Goal: Task Accomplishment & Management: Complete application form

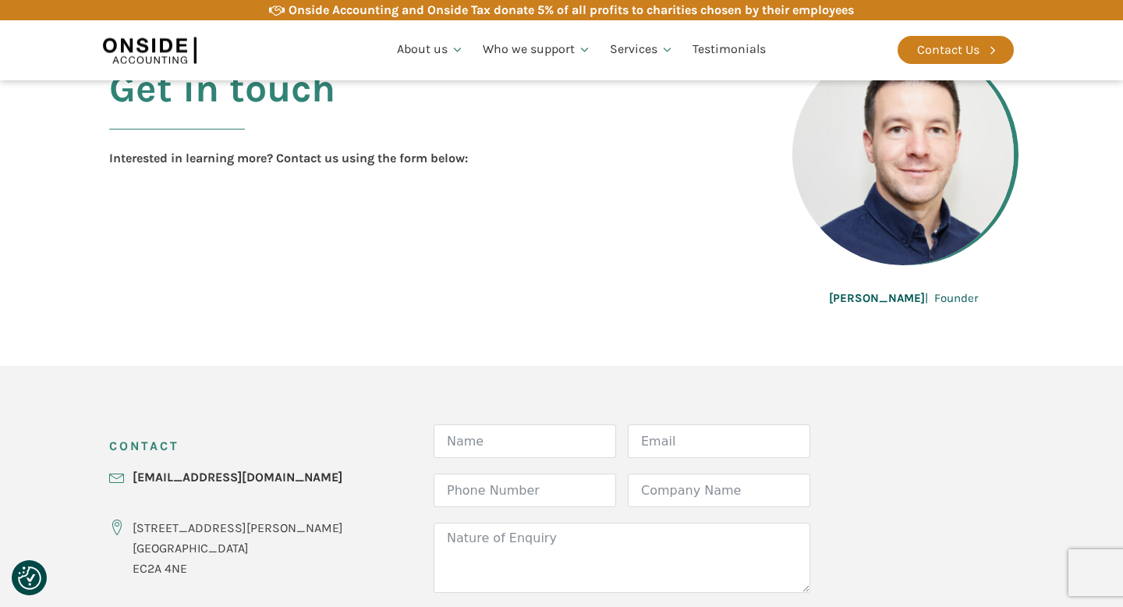
scroll to position [331, 0]
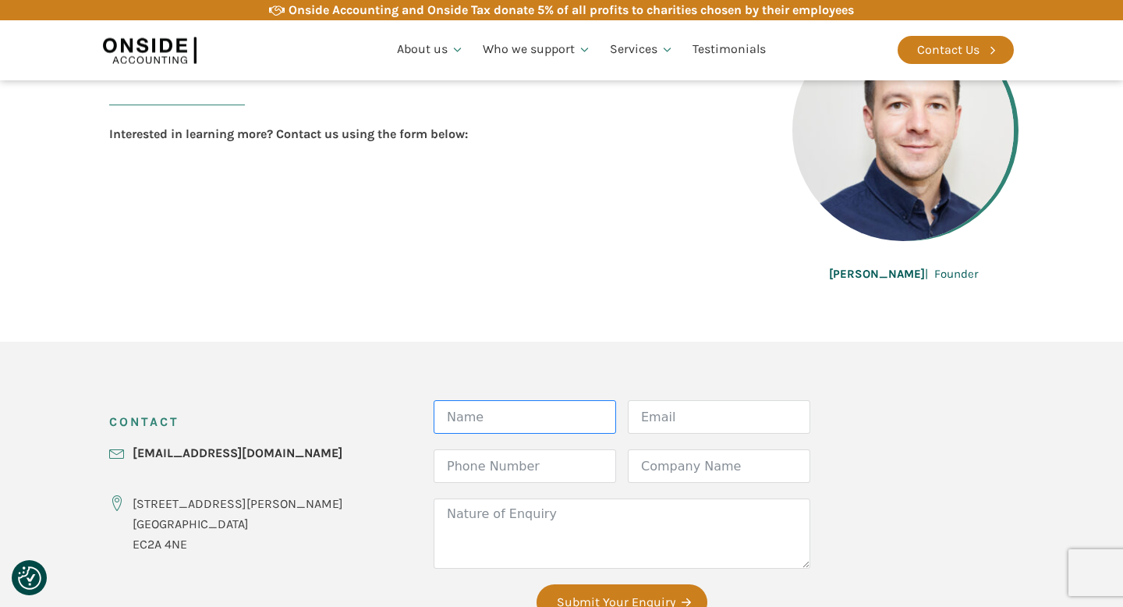
click at [433, 416] on input "Name" at bounding box center [524, 417] width 182 height 34
type input "[PERSON_NAME]"
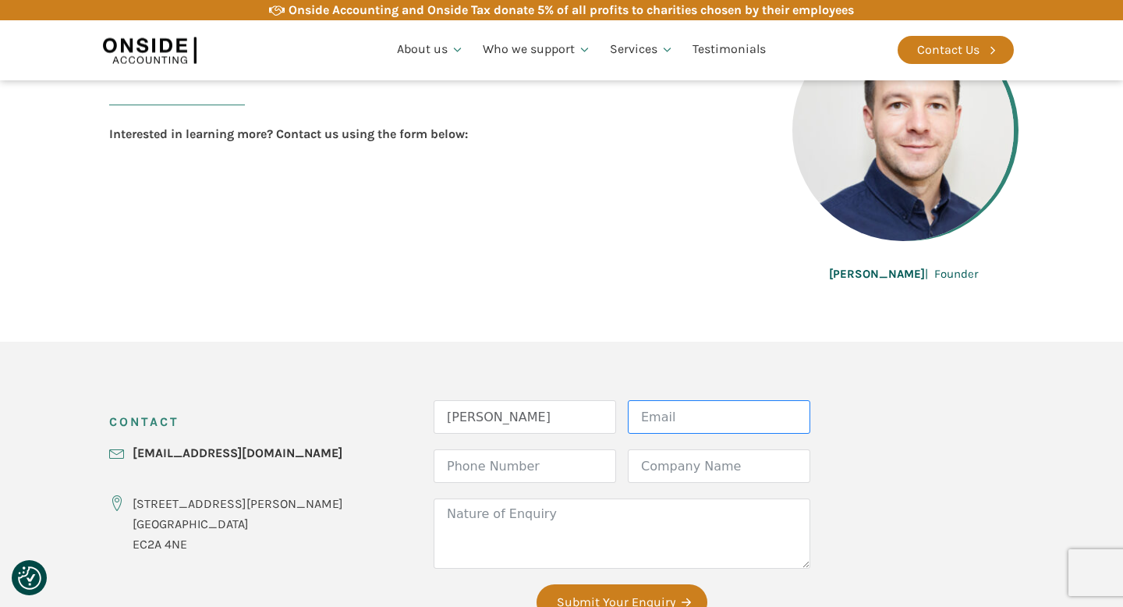
type input "[PERSON_NAME][EMAIL_ADDRESS][DOMAIN_NAME]"
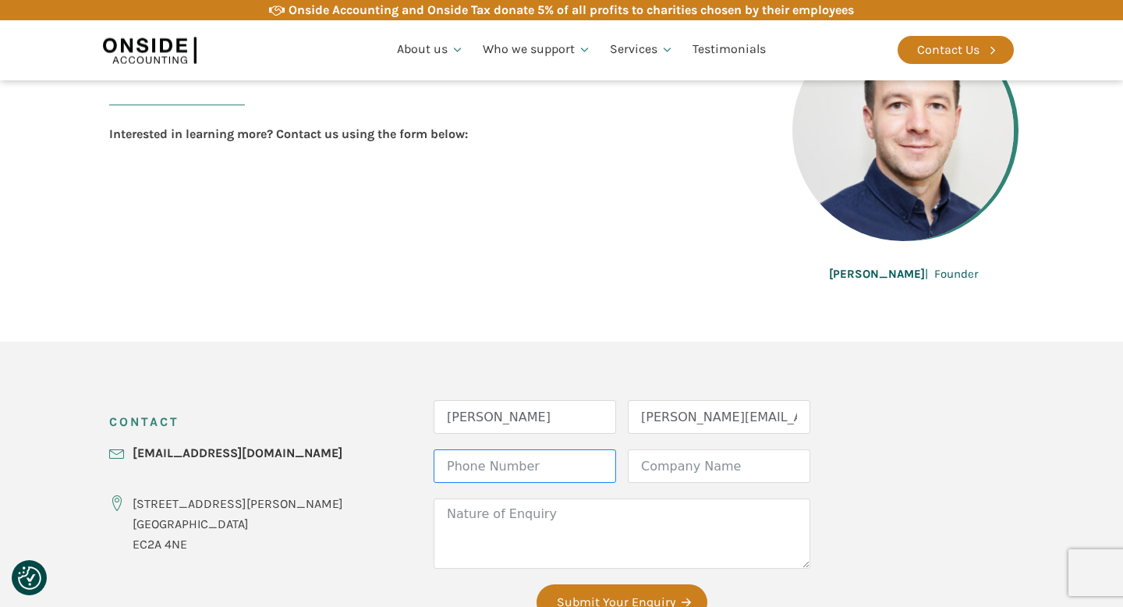
type input "07971228695"
click at [485, 419] on input "[PERSON_NAME]" at bounding box center [524, 417] width 182 height 34
type input "[PERSON_NAME]"
click at [695, 416] on input "[PERSON_NAME][EMAIL_ADDRESS][DOMAIN_NAME]" at bounding box center [719, 417] width 182 height 34
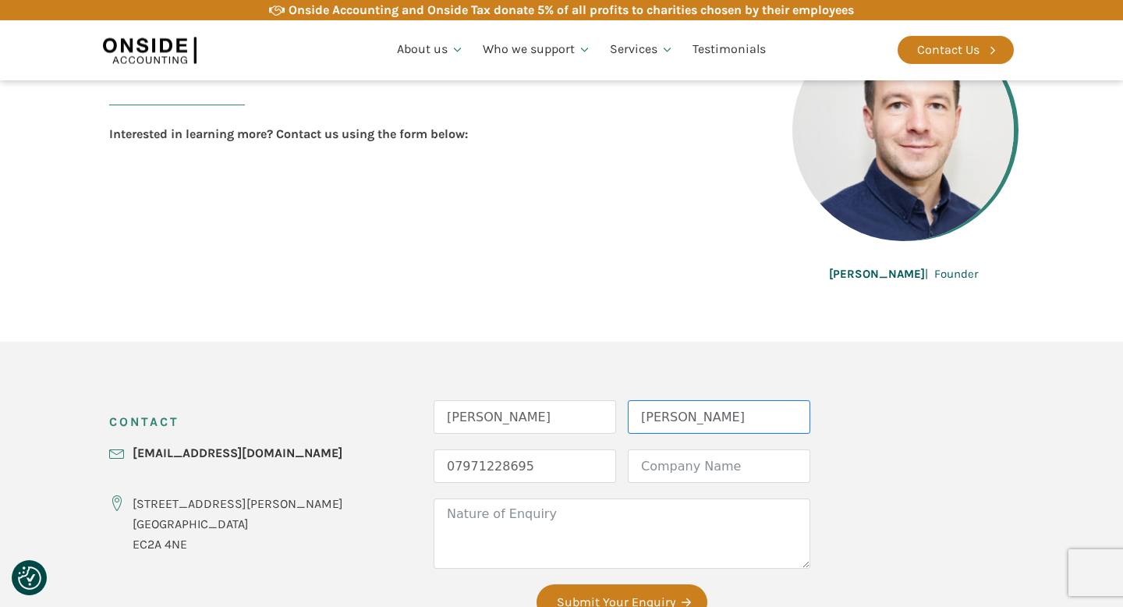
scroll to position [0, 0]
type input "[PERSON_NAME][EMAIL_ADDRESS][DOMAIN_NAME]"
click at [801, 455] on div "CONTACT [EMAIL_ADDRESS][DOMAIN_NAME] [STREET_ADDRESS][PERSON_NAME] Form Name [P…" at bounding box center [562, 517] width 936 height 352
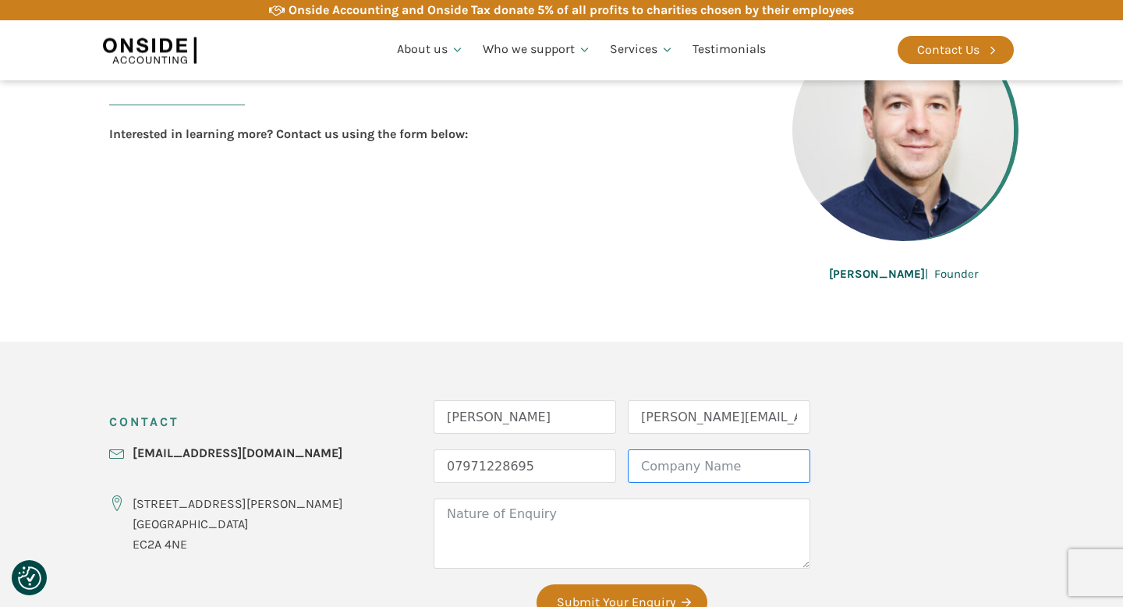
click at [653, 469] on input "Company Name" at bounding box center [719, 466] width 182 height 34
type input "D"
type input "[PERSON_NAME] Consulting Ktd"
click at [769, 465] on div "CONTACT [EMAIL_ADDRESS][DOMAIN_NAME] [STREET_ADDRESS][PERSON_NAME] Form Name [P…" at bounding box center [562, 517] width 936 height 352
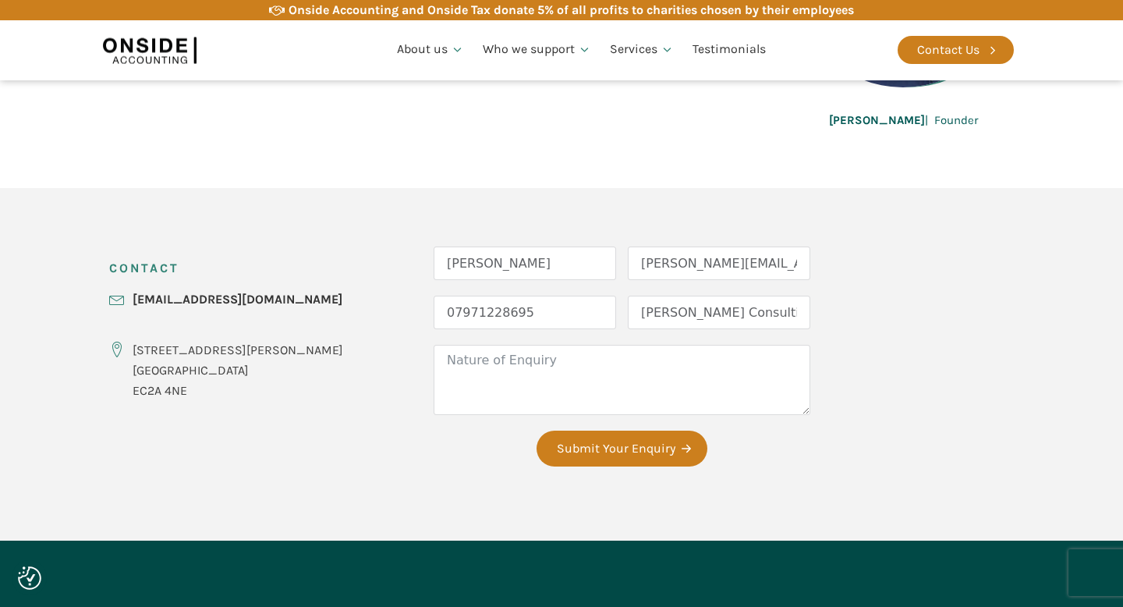
scroll to position [485, 0]
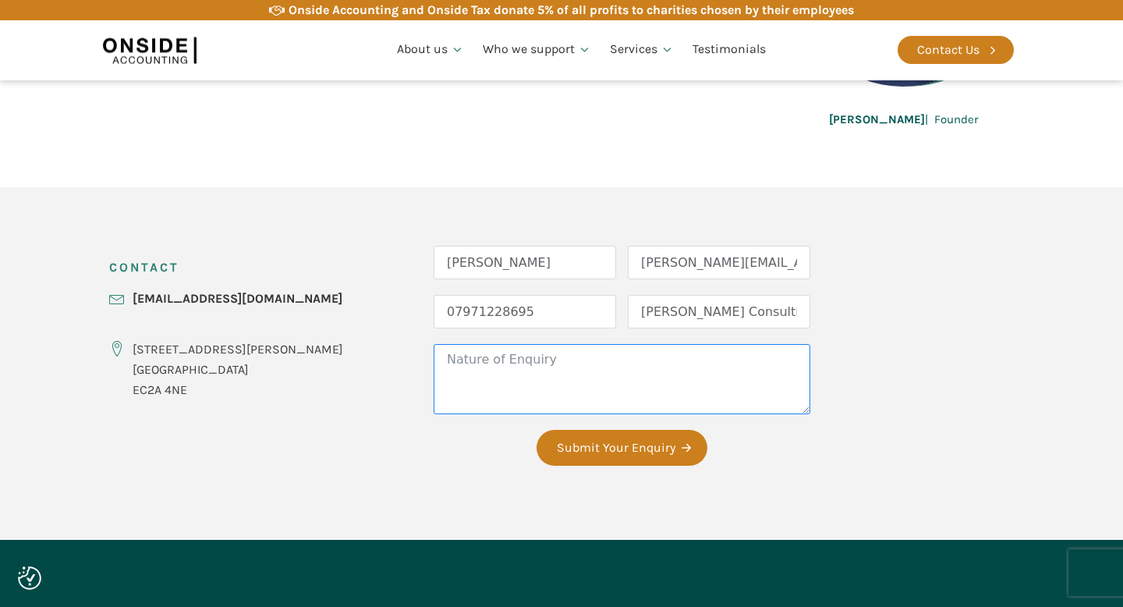
click at [516, 387] on textarea "Nature of Enquiry" at bounding box center [621, 379] width 377 height 70
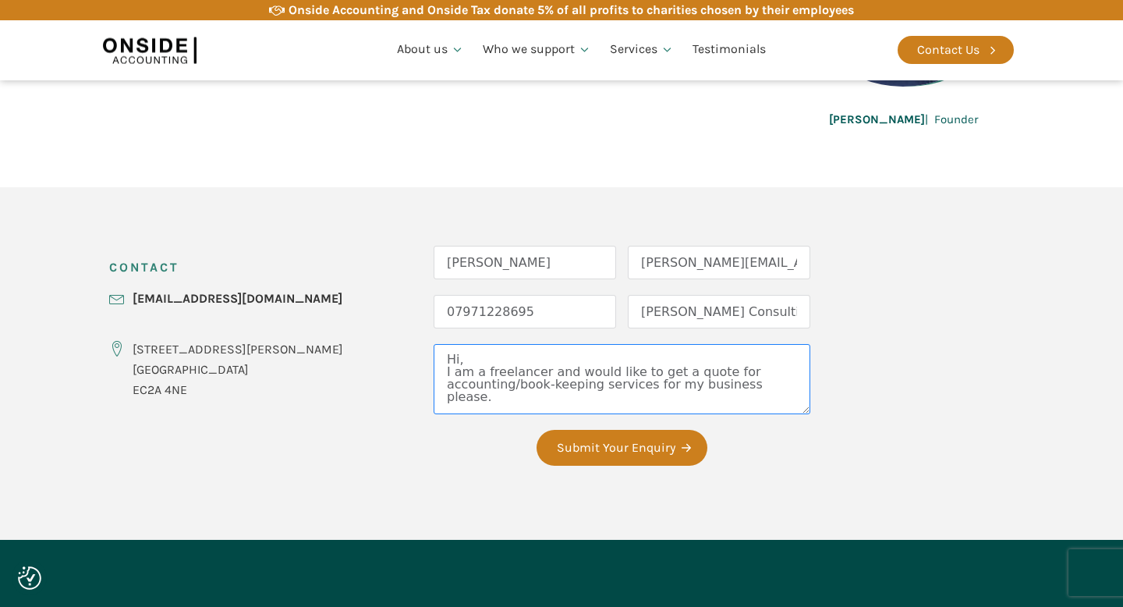
scroll to position [3, 0]
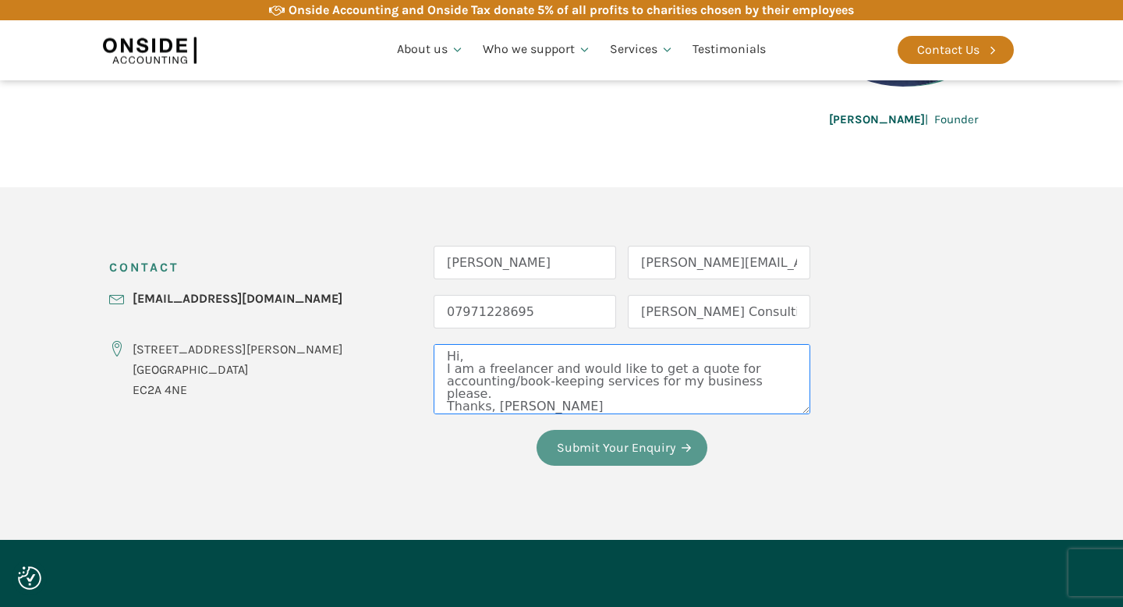
type textarea "Hi, I am a freelancer and would like to get a quote for accounting/book-keeping…"
click at [551, 443] on button "Submit Your Enquiry" at bounding box center [621, 448] width 171 height 36
